Goal: Communication & Community: Ask a question

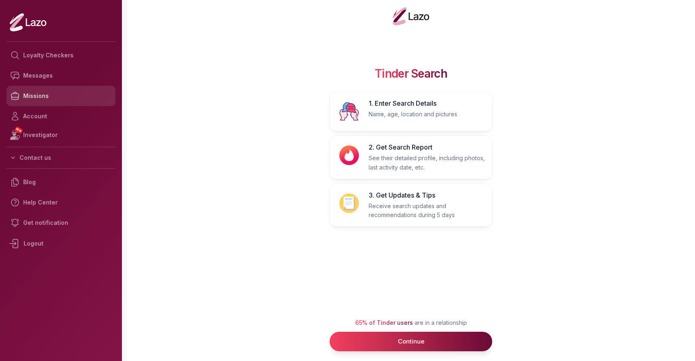
click at [25, 100] on link "Missions" at bounding box center [61, 96] width 109 height 20
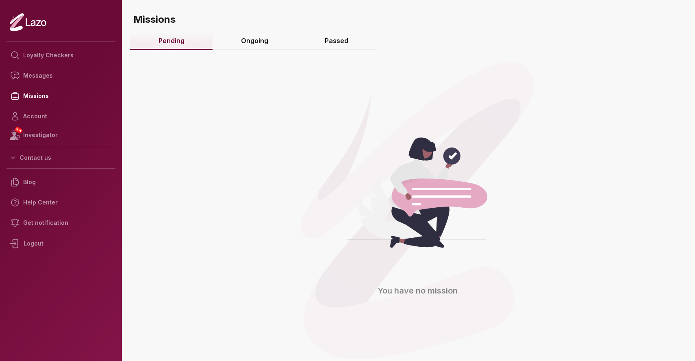
click at [332, 44] on link "Passed" at bounding box center [336, 41] width 80 height 17
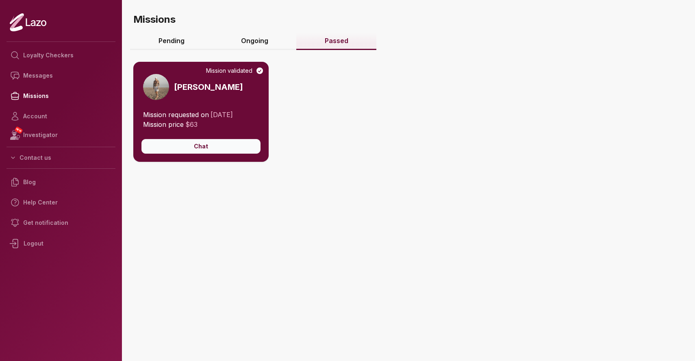
click at [209, 141] on button "Chat" at bounding box center [200, 146] width 119 height 15
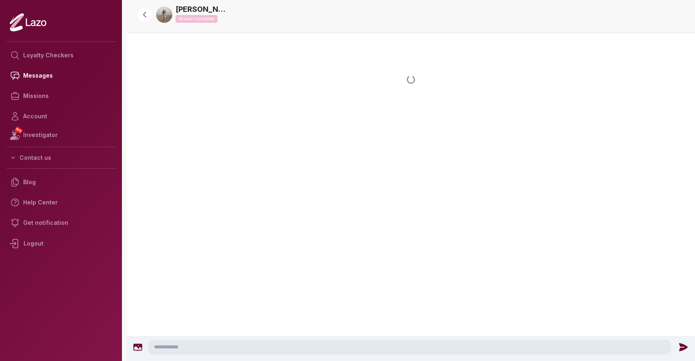
click at [217, 347] on textarea at bounding box center [409, 347] width 523 height 15
type textarea "**********"
click at [681, 344] on icon at bounding box center [685, 347] width 9 height 8
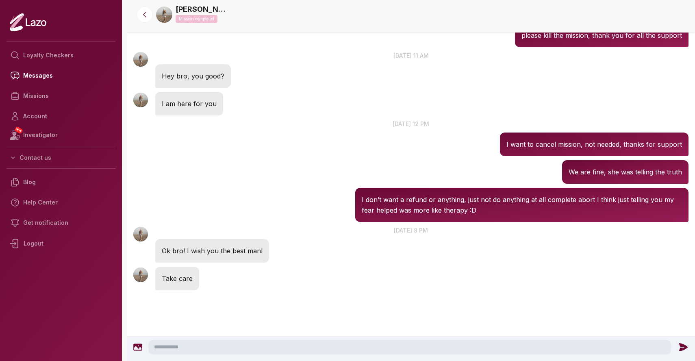
scroll to position [909, 0]
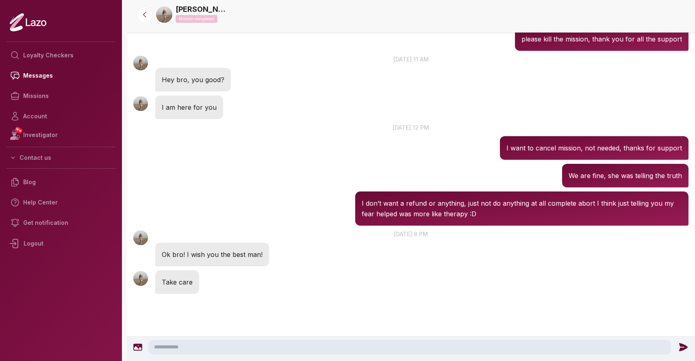
click at [216, 343] on textarea at bounding box center [409, 347] width 523 height 15
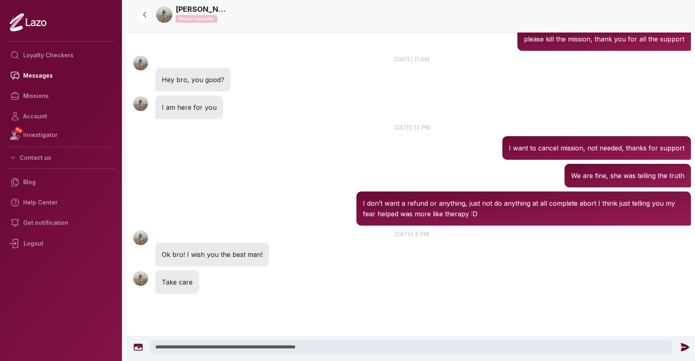
type textarea "**********"
click at [681, 344] on icon at bounding box center [685, 347] width 9 height 8
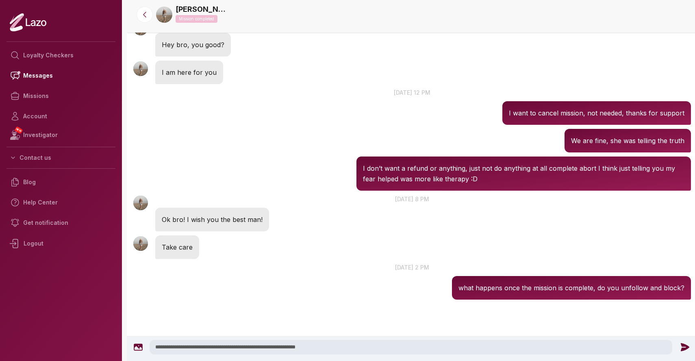
scroll to position [950, 0]
